Goal: Check status: Check status

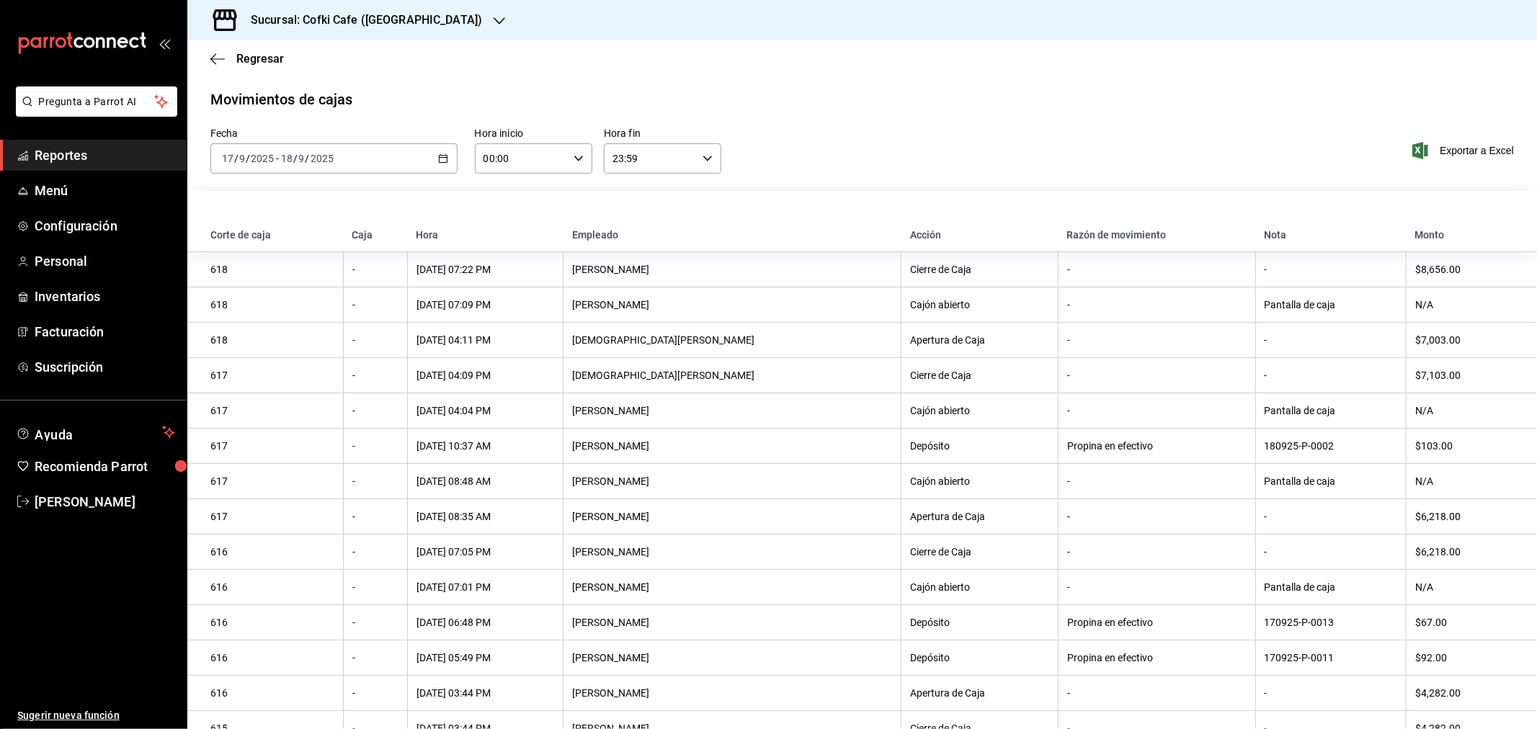
scroll to position [205, 0]
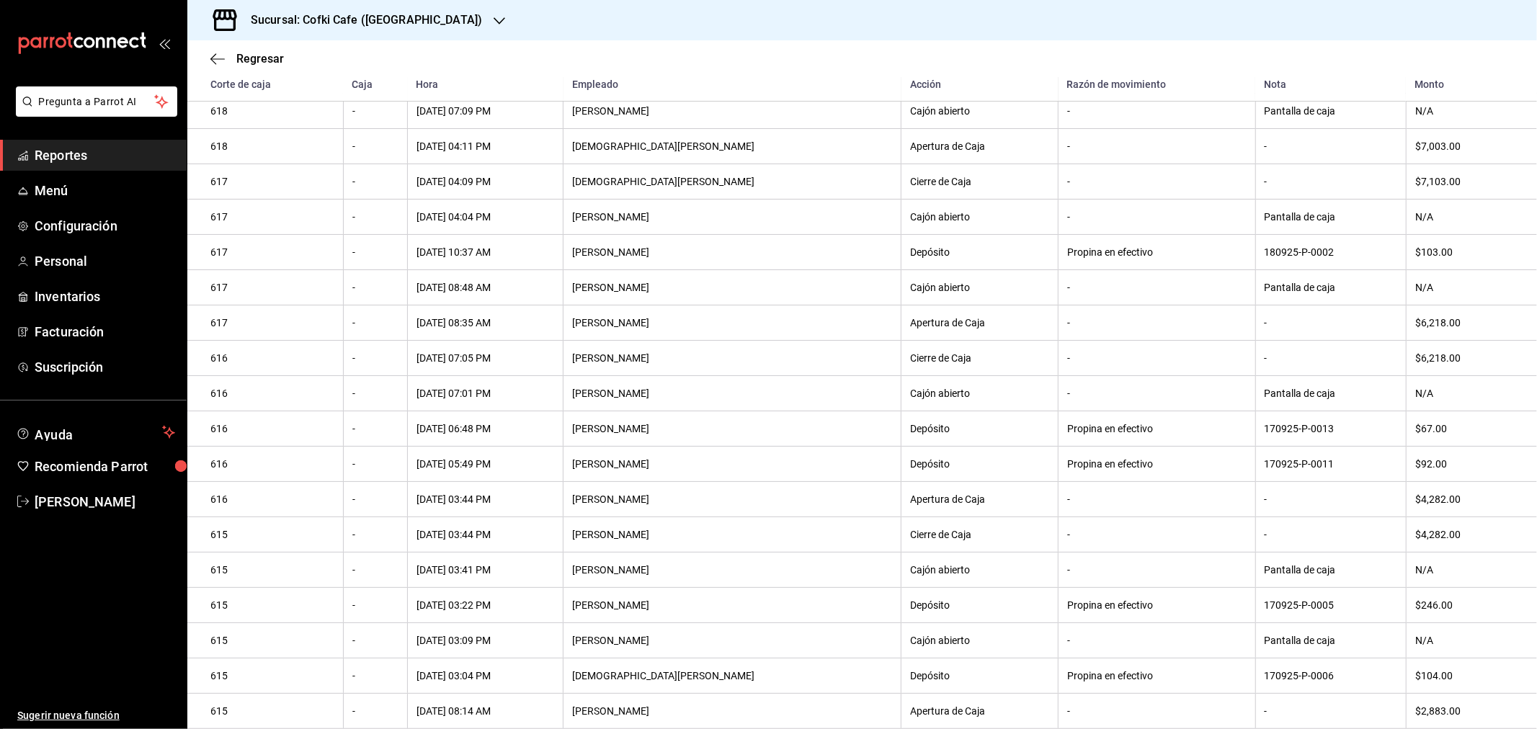
click at [232, 68] on div "Regresar" at bounding box center [861, 58] width 1349 height 37
click at [239, 61] on span "Regresar" at bounding box center [260, 59] width 48 height 14
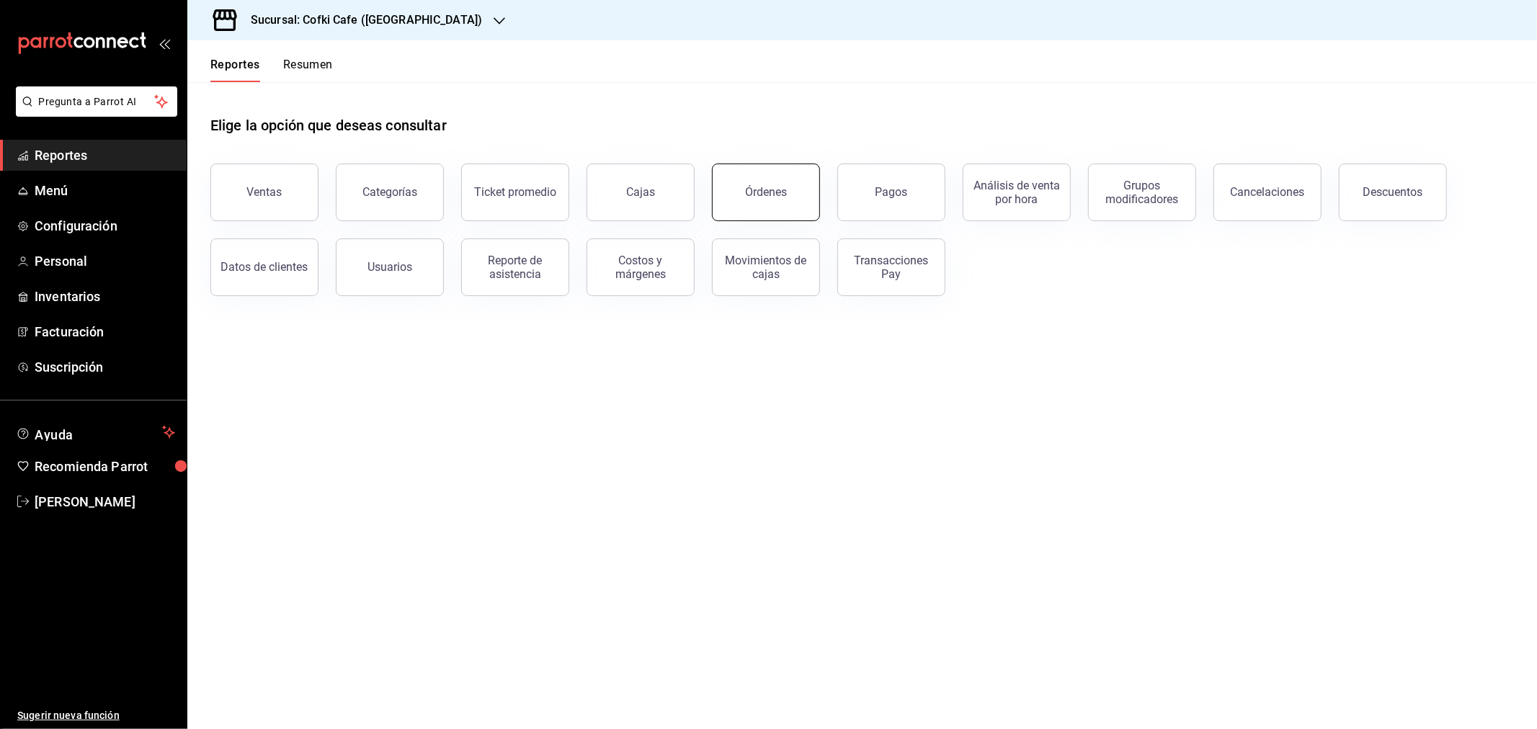
click at [798, 177] on button "Órdenes" at bounding box center [766, 193] width 108 height 58
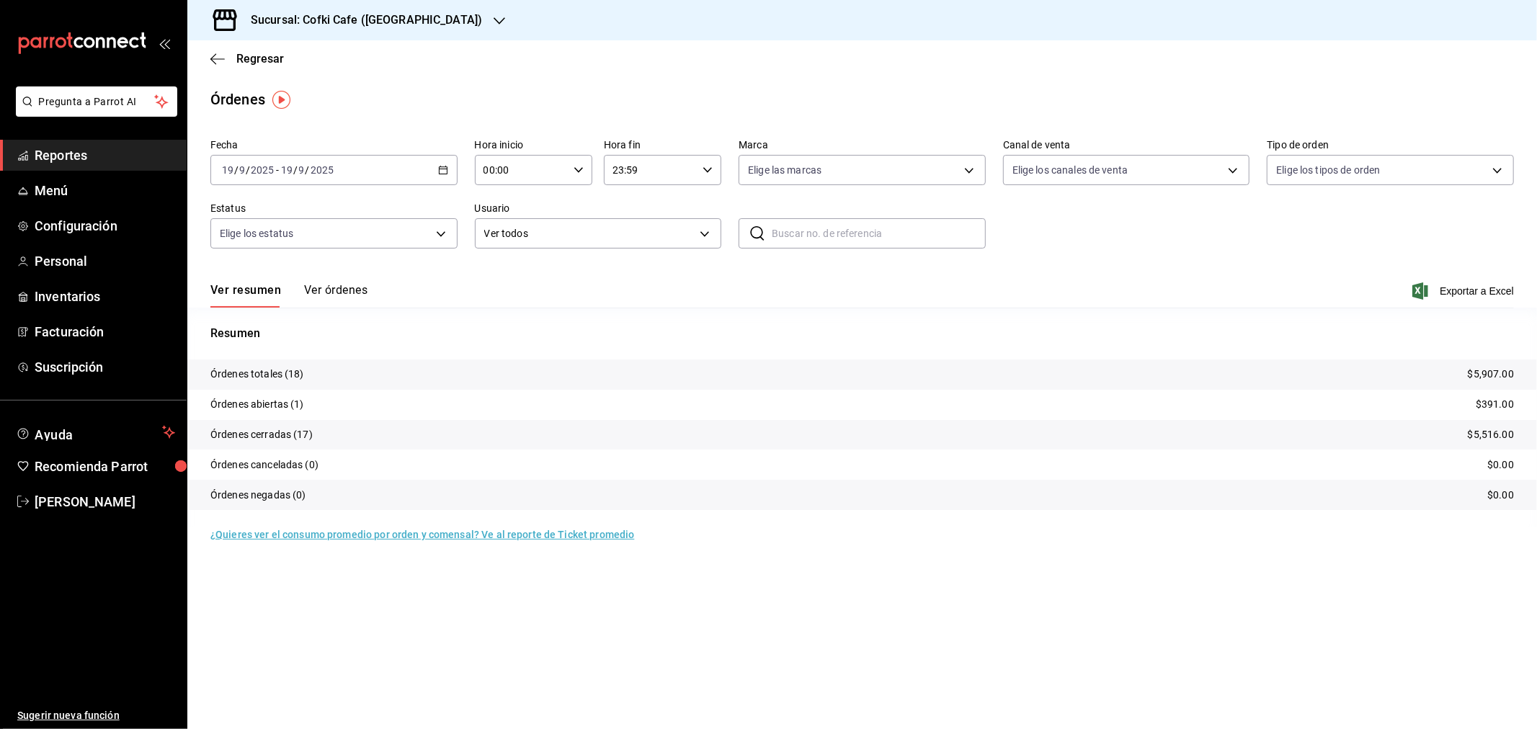
click at [426, 22] on div "Sucursal: Cofki Cafe ([GEOGRAPHIC_DATA])" at bounding box center [355, 20] width 312 height 40
click at [329, 61] on span "Cofki Kid-Friendly Café (MTY)" at bounding box center [265, 62] width 133 height 15
click at [342, 287] on button "Ver órdenes" at bounding box center [335, 295] width 63 height 24
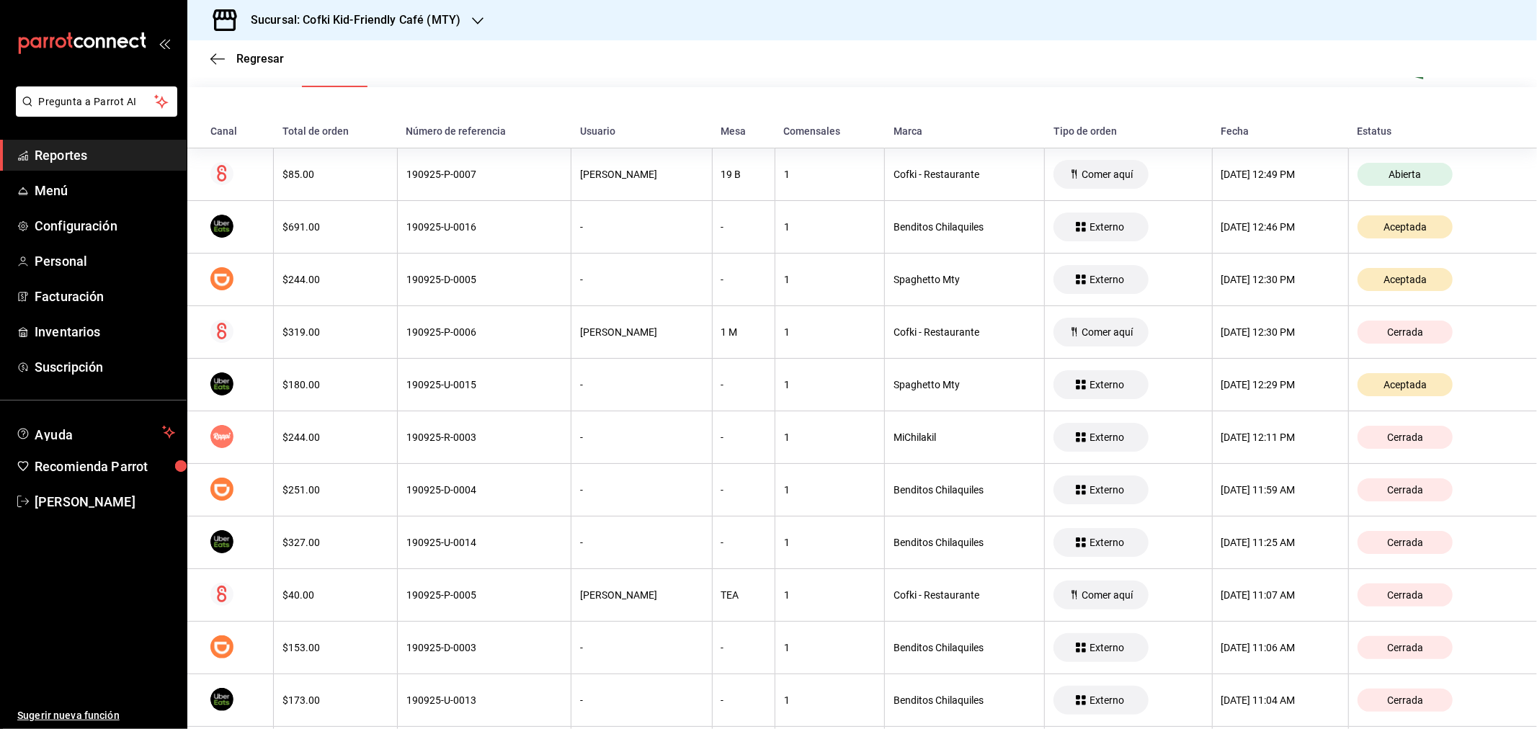
scroll to position [15, 0]
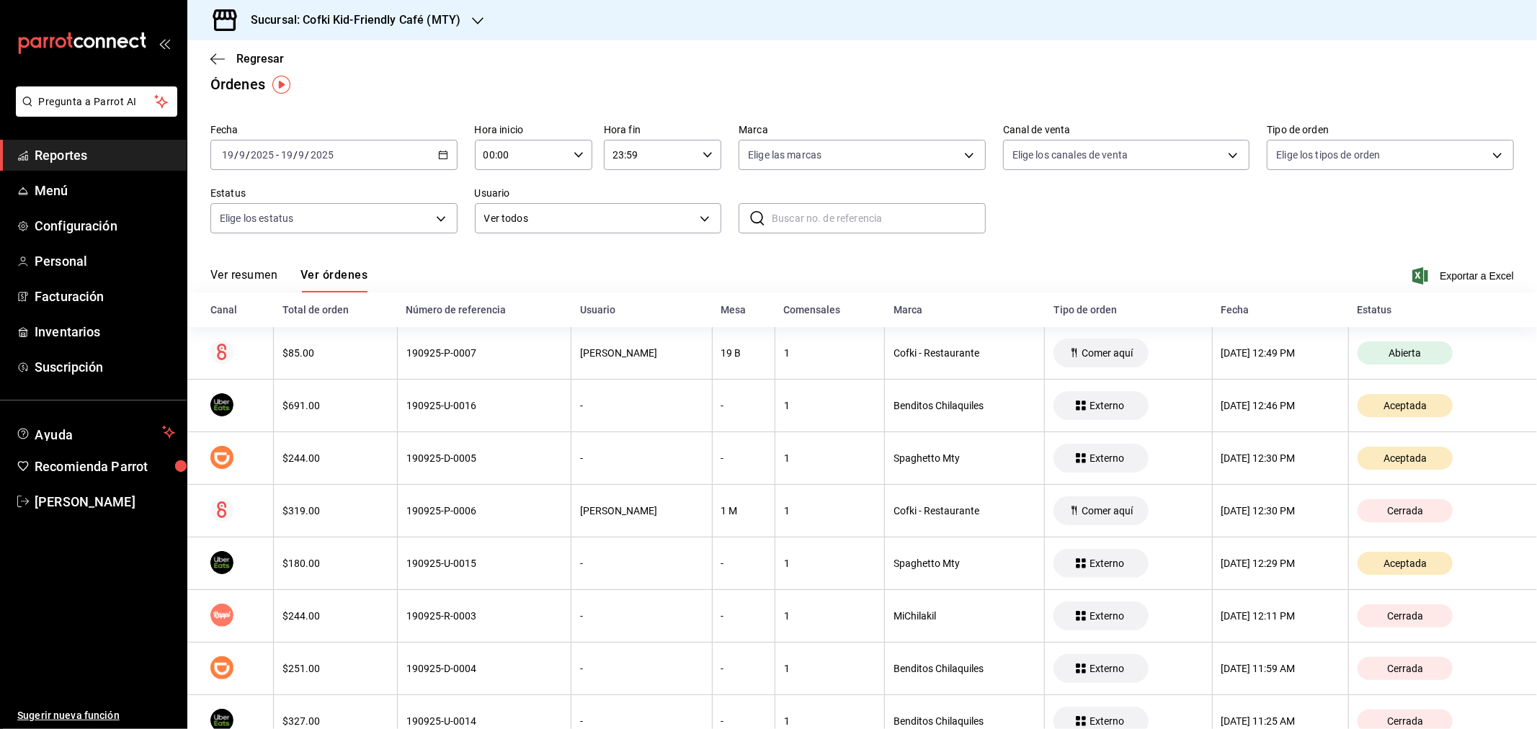
click at [271, 275] on button "Ver resumen" at bounding box center [243, 280] width 67 height 24
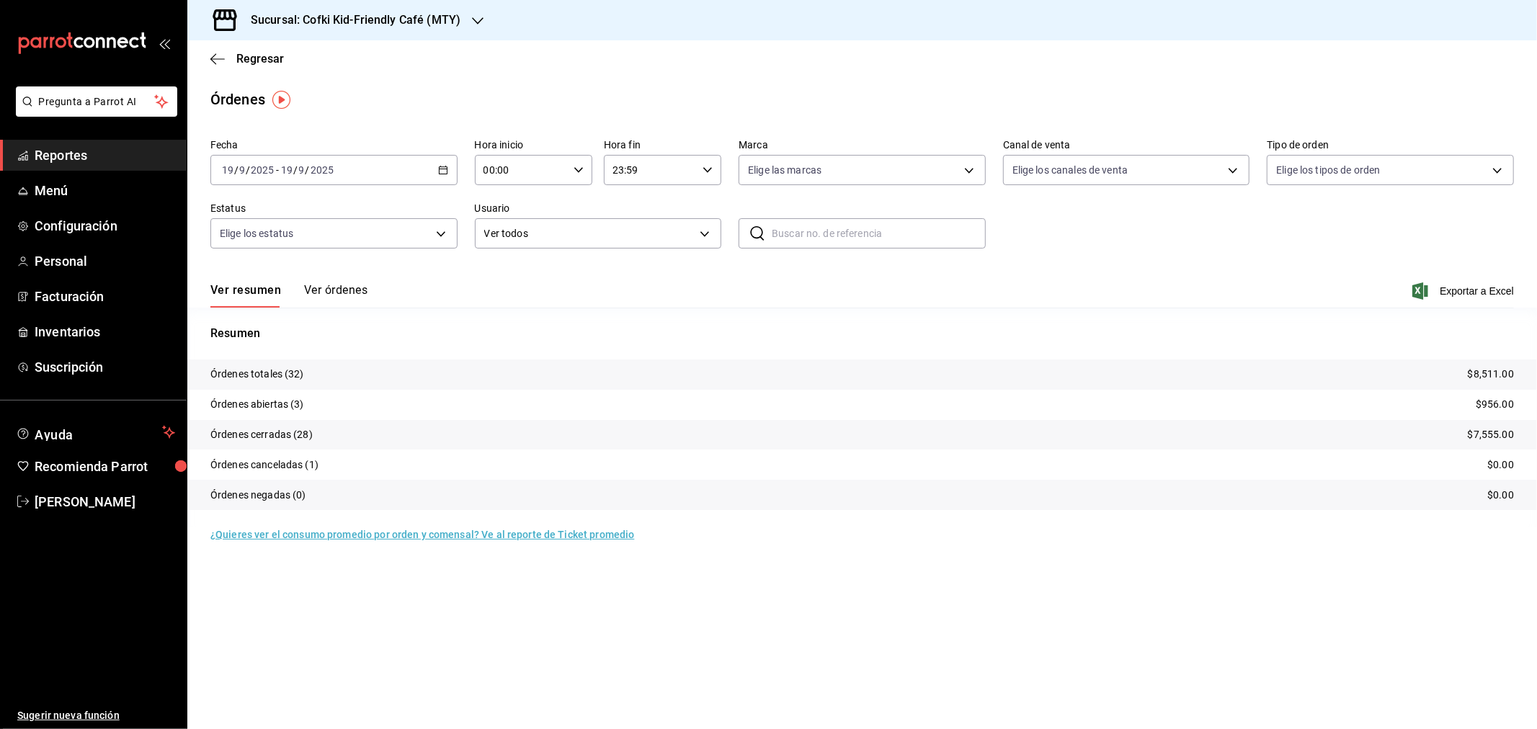
click at [333, 175] on input "2025" at bounding box center [322, 170] width 24 height 12
click at [251, 371] on span "Rango de fechas" at bounding box center [279, 375] width 112 height 15
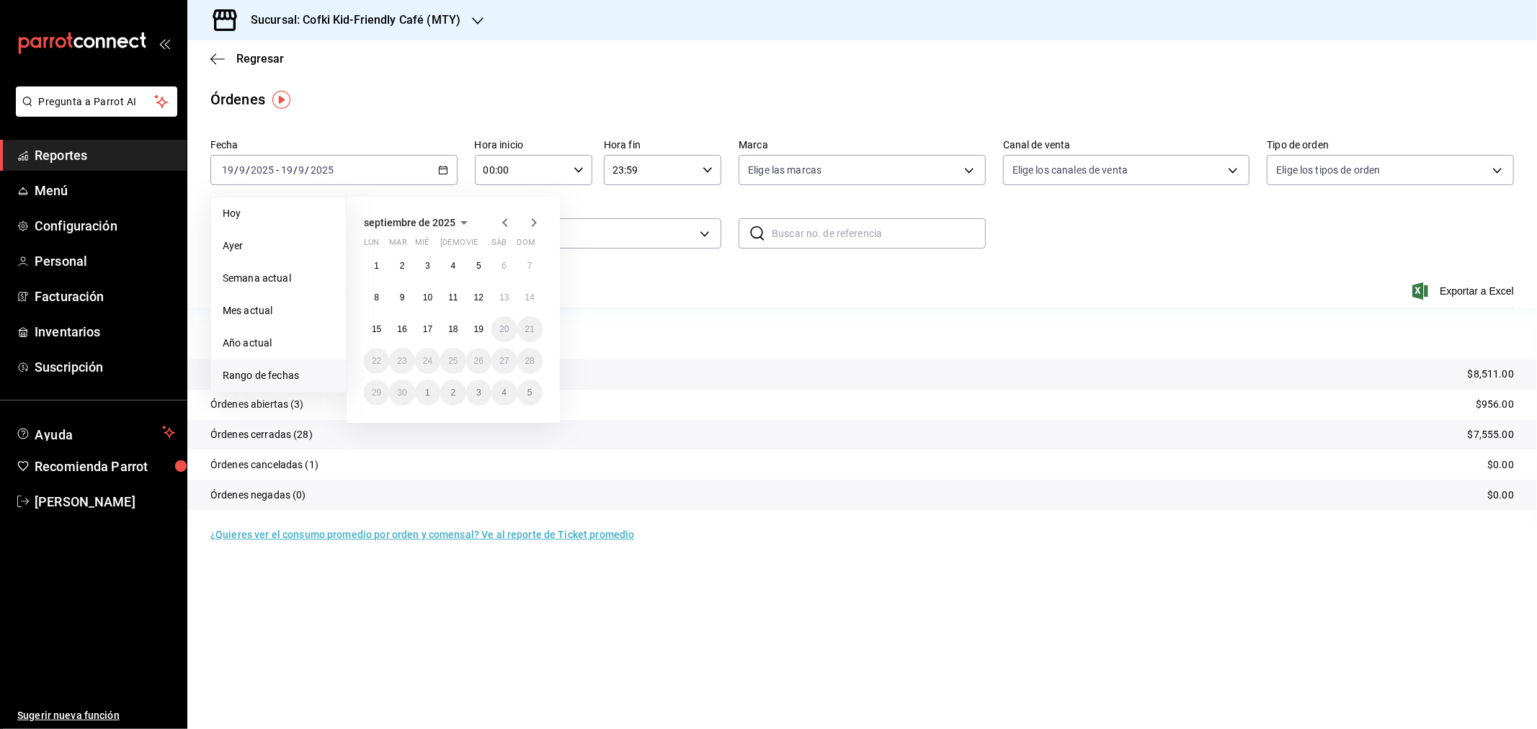
click at [504, 220] on icon "button" at bounding box center [504, 222] width 17 height 17
click at [478, 269] on abbr "1" at bounding box center [478, 266] width 5 height 10
click at [539, 385] on button "31" at bounding box center [529, 393] width 25 height 26
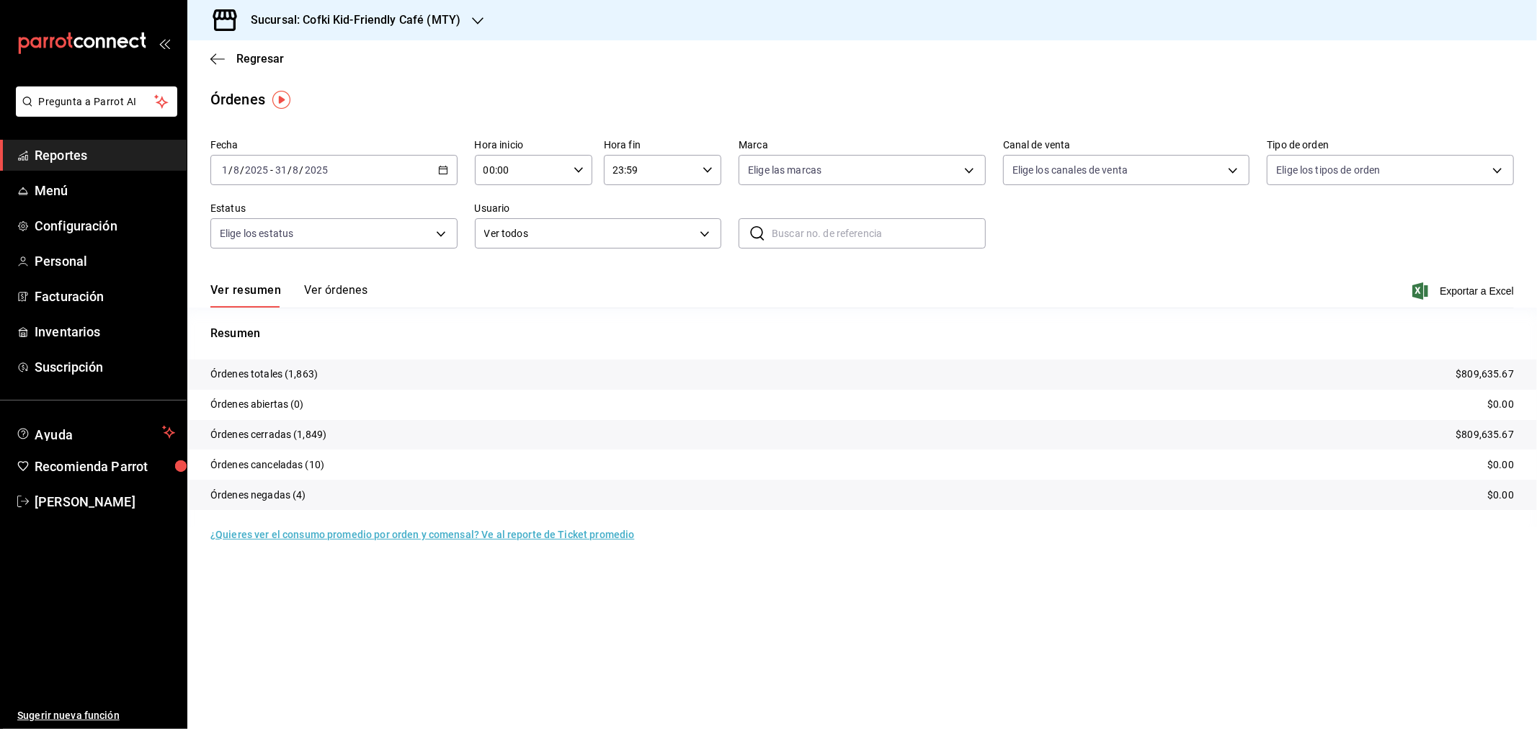
click at [396, 12] on h3 "Sucursal: Cofki Kid-Friendly Café (MTY)" at bounding box center [349, 20] width 221 height 17
click at [320, 91] on div "Cofki Cafe ([GEOGRAPHIC_DATA])" at bounding box center [295, 94] width 193 height 15
click at [267, 177] on div "[DATE] [DATE] - [DATE] [DATE]" at bounding box center [333, 170] width 247 height 30
click at [263, 217] on span "Hoy" at bounding box center [279, 213] width 112 height 15
click at [339, 285] on button "Ver órdenes" at bounding box center [335, 295] width 63 height 24
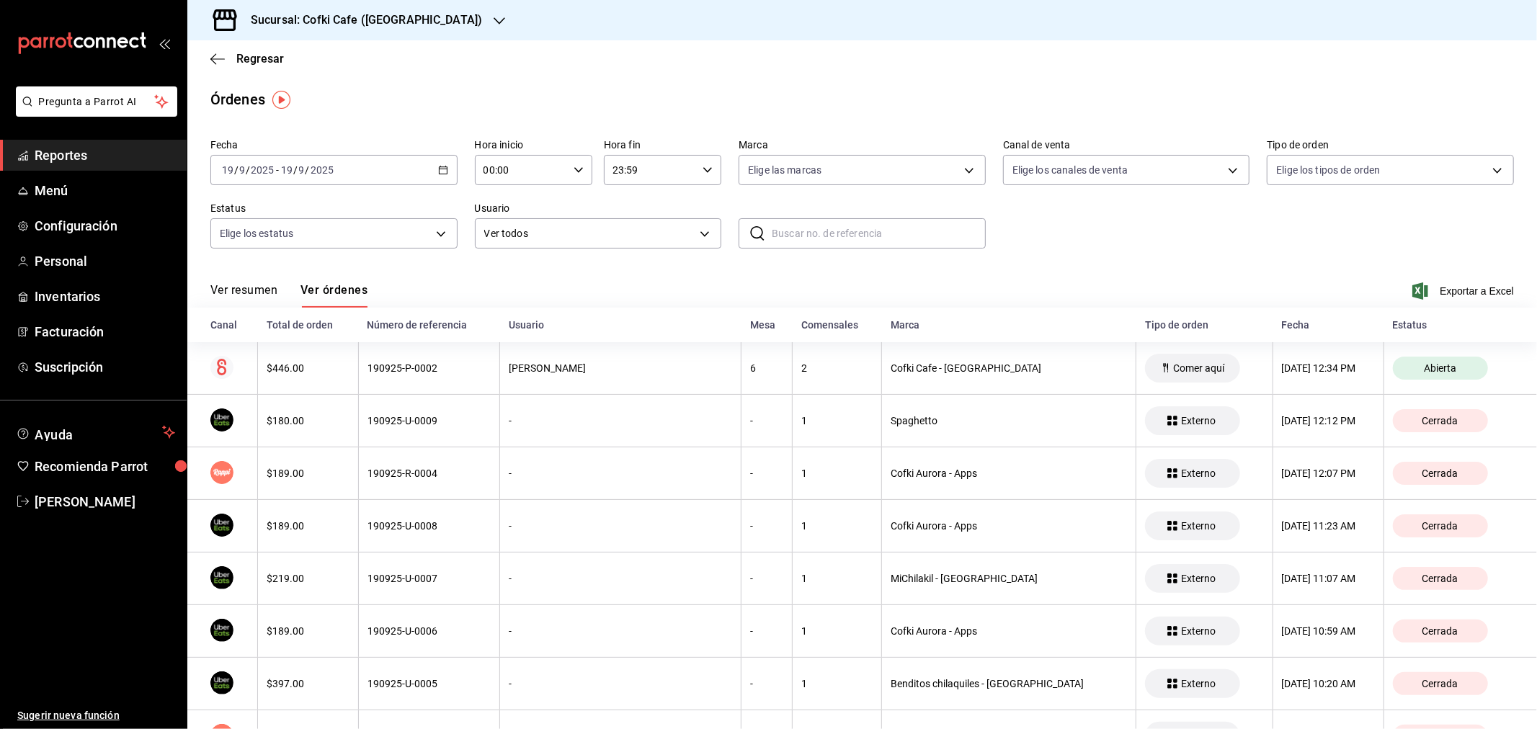
click at [233, 66] on div "Regresar" at bounding box center [861, 58] width 1349 height 37
click at [245, 55] on span "Regresar" at bounding box center [260, 59] width 48 height 14
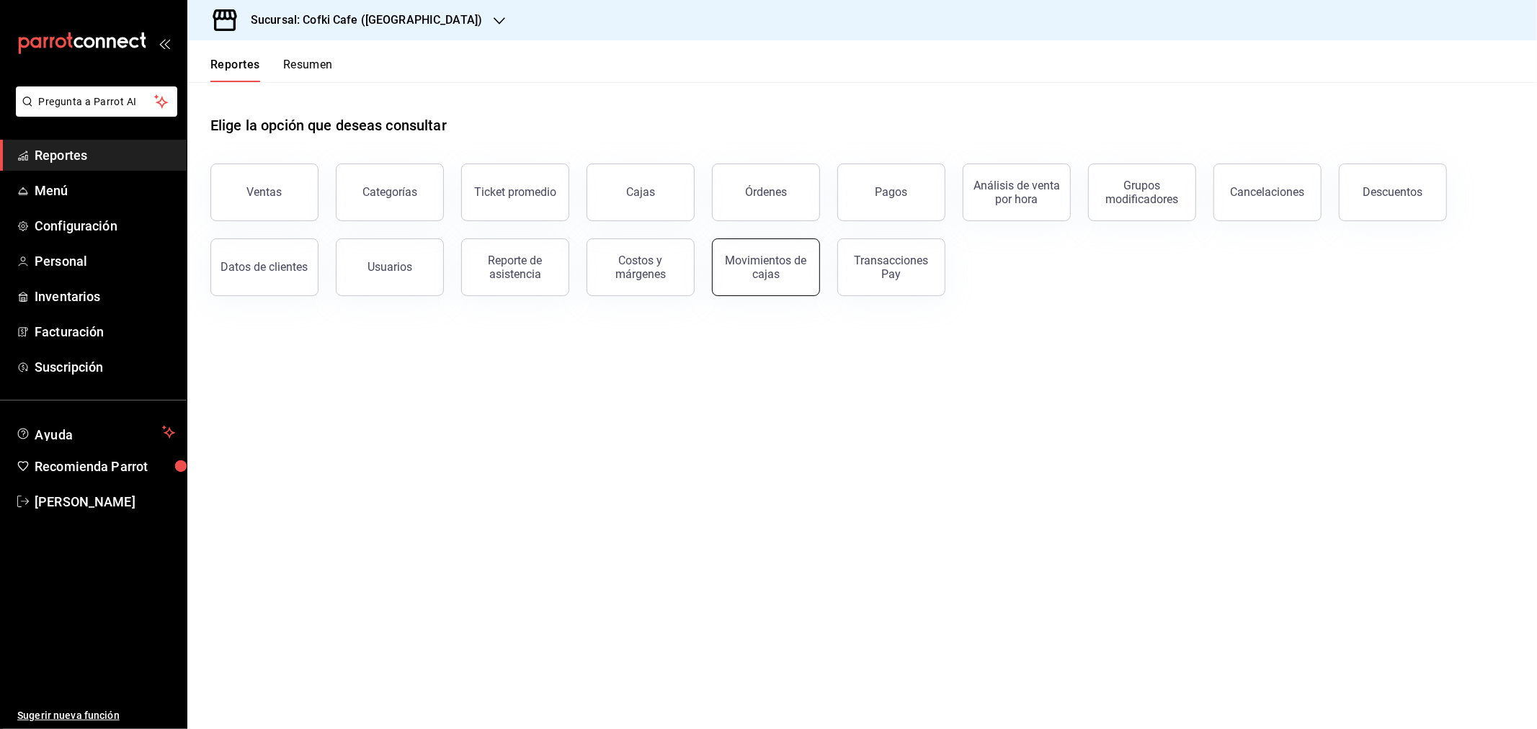
click at [738, 293] on div "Movimientos de cajas" at bounding box center [757, 258] width 125 height 75
click at [741, 265] on div "Movimientos de cajas" at bounding box center [765, 267] width 89 height 27
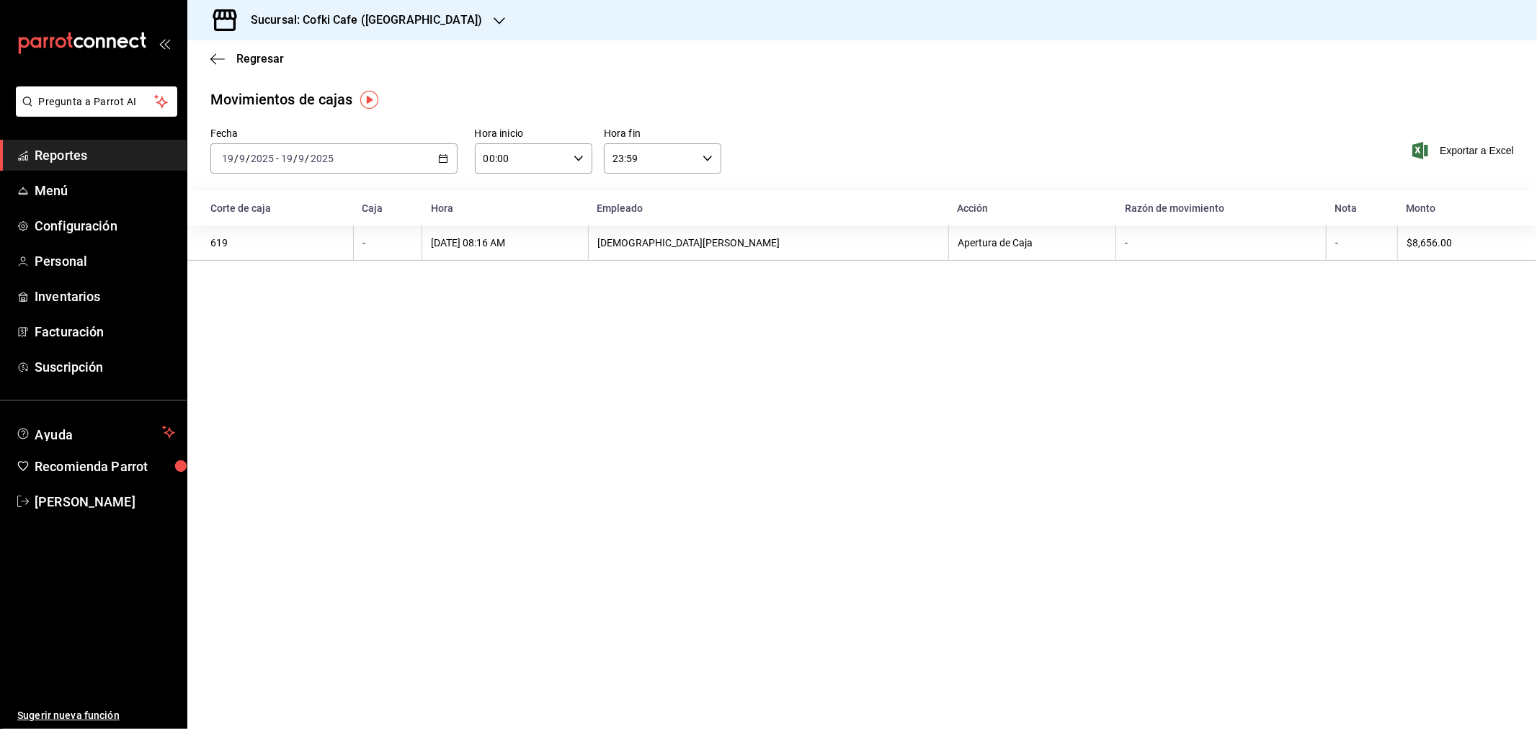
click at [344, 4] on div "Sucursal: Cofki Cafe ([GEOGRAPHIC_DATA])" at bounding box center [355, 20] width 312 height 40
click at [313, 58] on span "Cofki Kid-Friendly Café (MTY)" at bounding box center [265, 62] width 133 height 15
